Goal: Navigation & Orientation: Go to known website

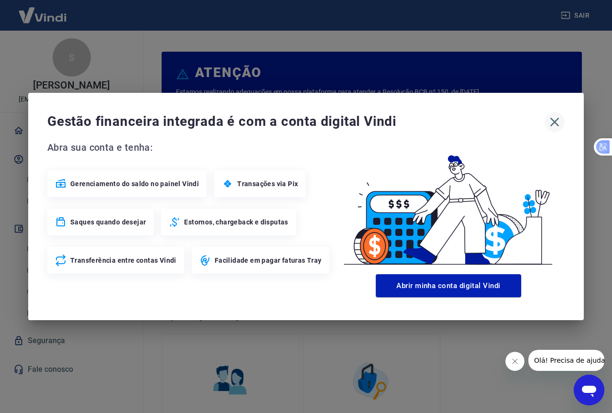
click at [557, 116] on icon "button" at bounding box center [554, 121] width 15 height 15
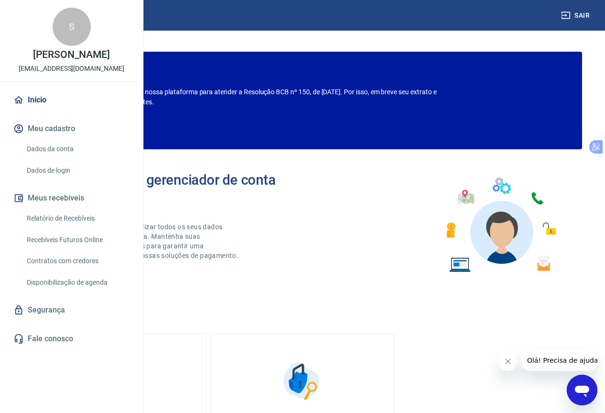
scroll to position [471, 0]
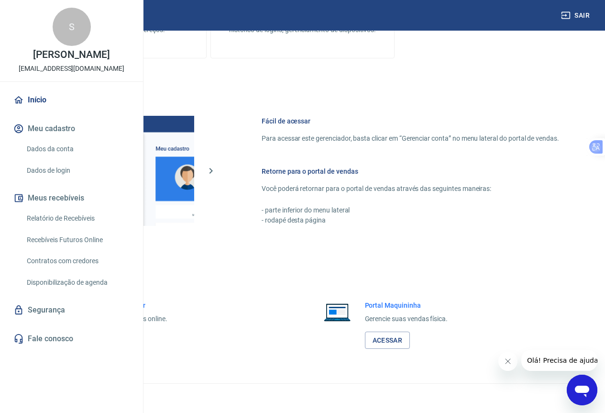
click at [128, 339] on link "Acessar" at bounding box center [104, 340] width 45 height 18
